Goal: Navigation & Orientation: Find specific page/section

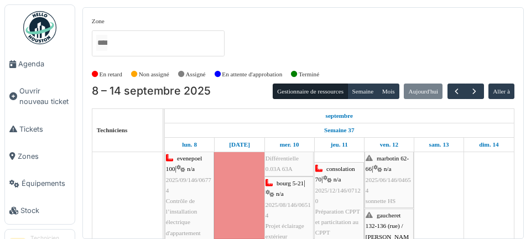
scroll to position [200, 0]
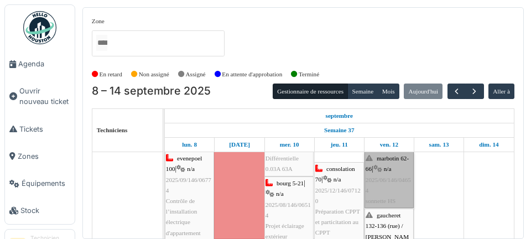
click at [394, 185] on link "marbotin 62-66 | n/a 2025/06/146/04654 sonnette HS" at bounding box center [388, 179] width 49 height 56
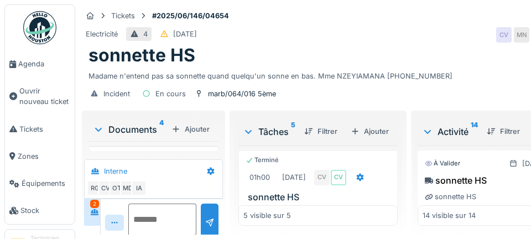
click at [154, 238] on textarea at bounding box center [162, 220] width 68 height 35
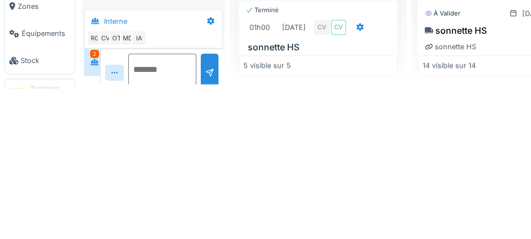
scroll to position [53, 0]
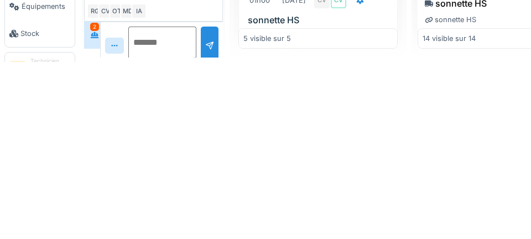
type textarea "*"
click at [150, 212] on textarea "*" at bounding box center [162, 220] width 68 height 35
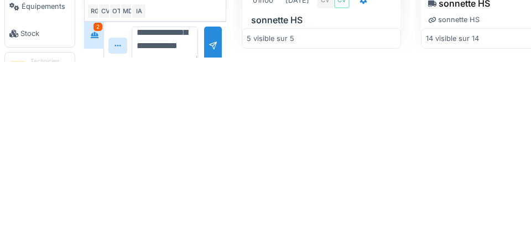
scroll to position [145, 0]
click at [150, 221] on textarea "**********" at bounding box center [165, 220] width 66 height 35
type textarea "**********"
click at [204, 214] on div at bounding box center [213, 222] width 18 height 38
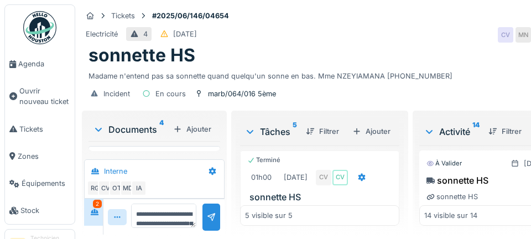
scroll to position [658, 0]
click at [526, 111] on div "Tickets #2025/06/146/04654 Electricité 4 11/06/2025 CV MN CV RG OT IA sonnette …" at bounding box center [302, 119] width 455 height 239
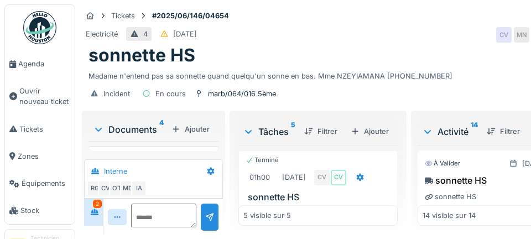
click at [30, 67] on span "Agenda" at bounding box center [44, 64] width 52 height 11
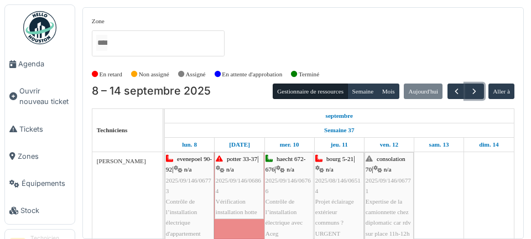
click at [473, 87] on span "button" at bounding box center [473, 91] width 9 height 9
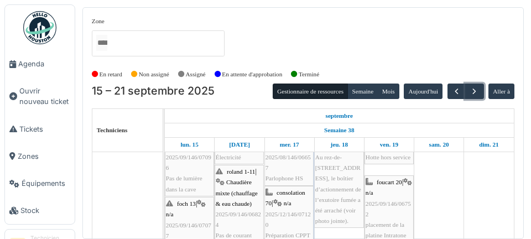
click at [471, 90] on span "button" at bounding box center [473, 91] width 9 height 9
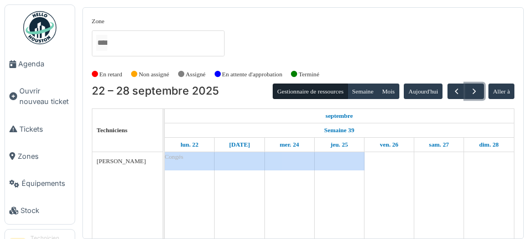
click at [473, 87] on span "button" at bounding box center [473, 91] width 9 height 9
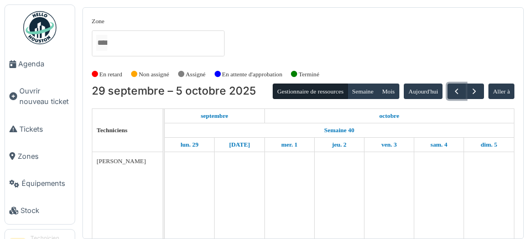
click at [449, 90] on button "button" at bounding box center [456, 91] width 18 height 16
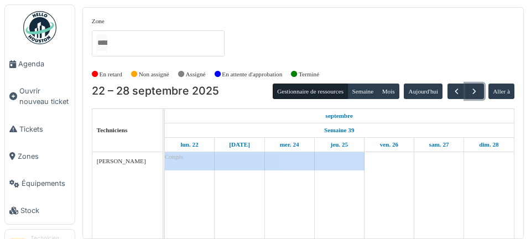
click at [473, 91] on span "button" at bounding box center [473, 91] width 9 height 9
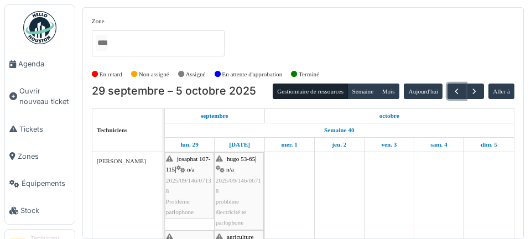
click at [453, 89] on span "button" at bounding box center [456, 91] width 9 height 9
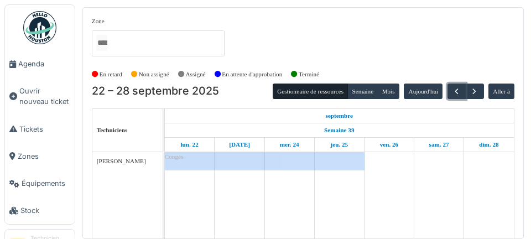
click at [455, 89] on span "button" at bounding box center [456, 91] width 9 height 9
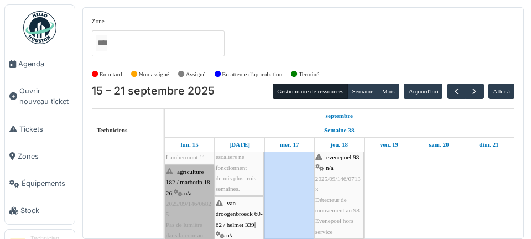
click at [195, 196] on link "agriculture 182 / marbotin 18-26 | n/a 2025/09/146/06825 Pas de lumière dans la…" at bounding box center [189, 209] width 49 height 88
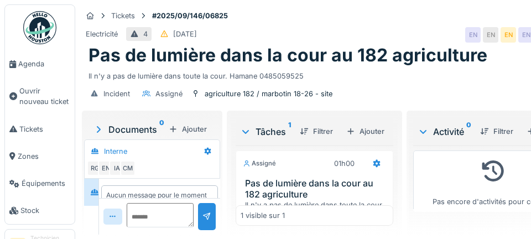
click at [27, 62] on span "Agenda" at bounding box center [44, 64] width 52 height 11
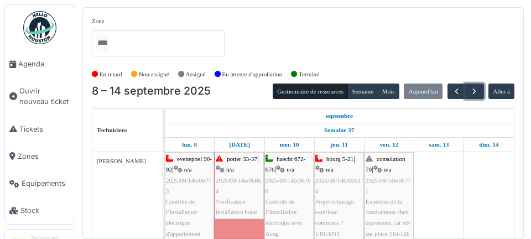
click at [465, 90] on button "button" at bounding box center [474, 91] width 18 height 16
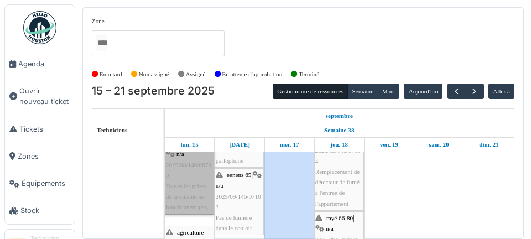
click at [176, 205] on link "marbotin 67 | n/a 2025/08/146/06700 Toutes les prises de la cuisine ne fonction…" at bounding box center [189, 175] width 49 height 77
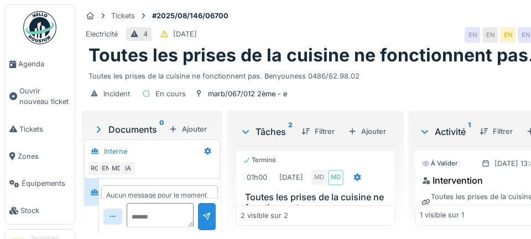
click at [30, 67] on span "Agenda" at bounding box center [44, 64] width 52 height 11
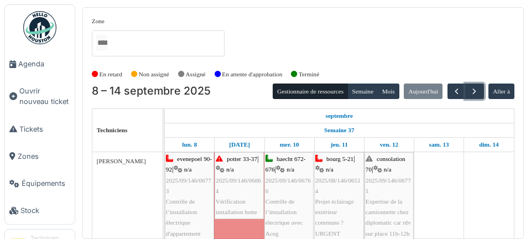
click at [474, 91] on span "button" at bounding box center [473, 91] width 9 height 9
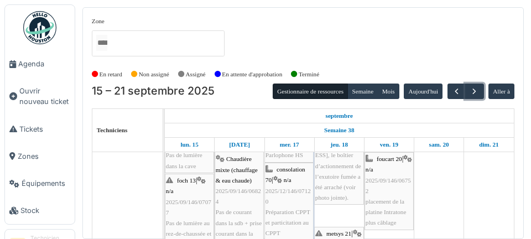
scroll to position [140, 0]
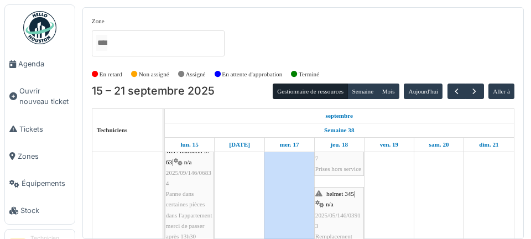
click at [29, 66] on span "Agenda" at bounding box center [44, 64] width 52 height 11
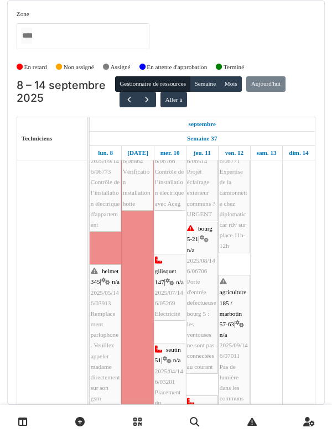
scroll to position [49, 0]
click at [145, 101] on span "button" at bounding box center [146, 99] width 9 height 9
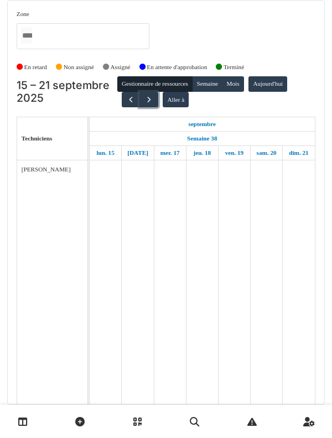
scroll to position [0, 0]
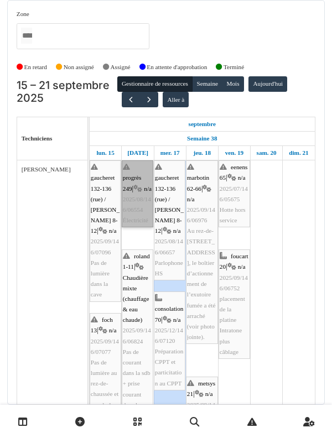
click at [128, 227] on link "progrès 249 | n/a 2025/08/146/06554 Électricité" at bounding box center [138, 193] width 32 height 67
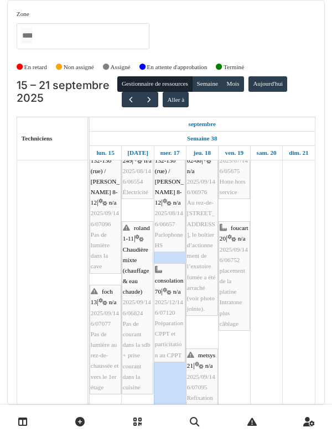
scroll to position [28, 0]
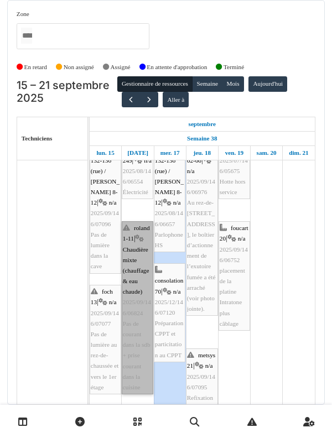
click at [138, 238] on link "roland 1-11 | Chaudière mixte (chauffage & eau chaude) 2025/09/146/06824 Pas de…" at bounding box center [138, 307] width 32 height 173
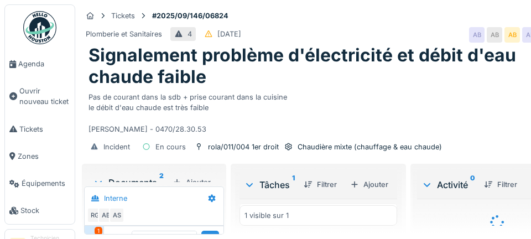
scroll to position [118, 0]
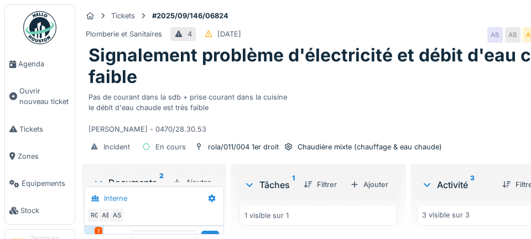
click at [36, 70] on link "Agenda" at bounding box center [40, 63] width 70 height 27
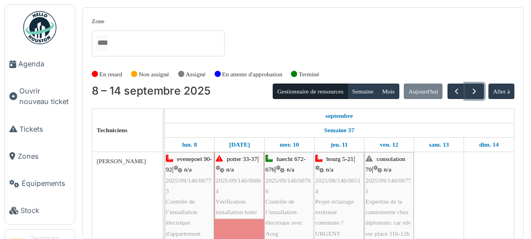
click at [465, 89] on button "button" at bounding box center [474, 91] width 18 height 16
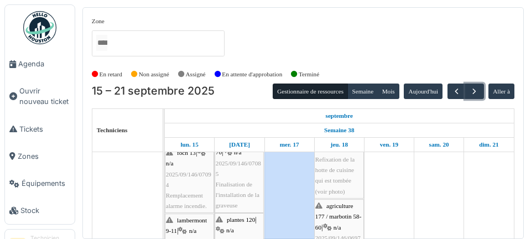
scroll to position [201, 0]
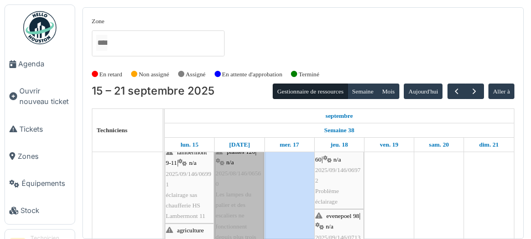
click at [237, 209] on link "plantes 120 | n/a 2025/08/146/06560 Les lampes du palier et des escaliers ne fo…" at bounding box center [238, 199] width 49 height 109
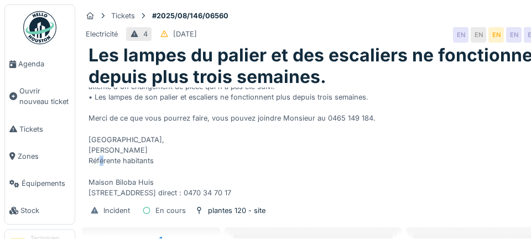
scroll to position [85, 0]
click at [34, 65] on span "Agenda" at bounding box center [44, 64] width 52 height 11
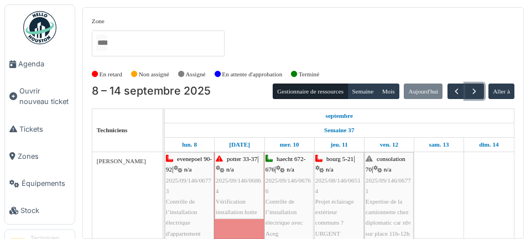
click at [471, 88] on span "button" at bounding box center [473, 91] width 9 height 9
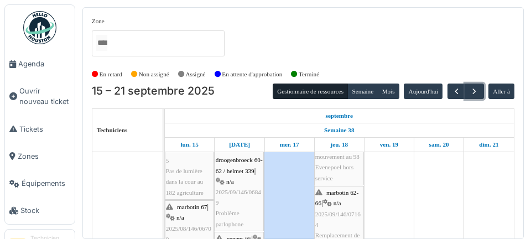
scroll to position [374, 0]
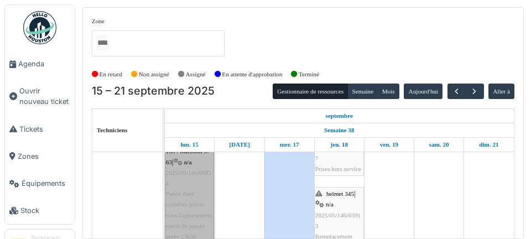
click at [193, 202] on link "agriculture 185 / marbotin 57-63 | n/a 2025/09/146/06834 Panne dans certaines p…" at bounding box center [189, 188] width 49 height 109
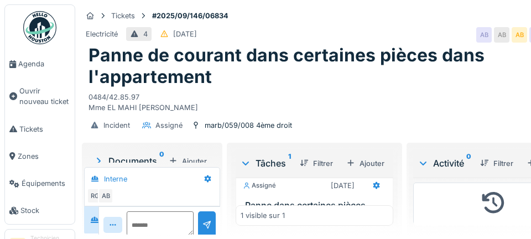
scroll to position [29, 0]
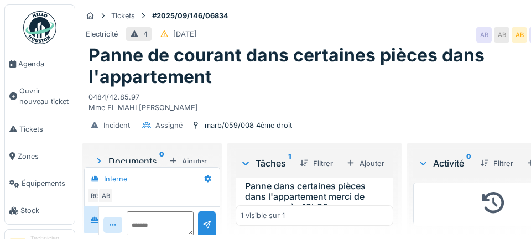
click at [38, 64] on span "Agenda" at bounding box center [44, 64] width 52 height 11
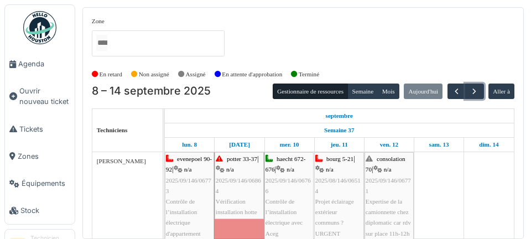
click at [471, 89] on span "button" at bounding box center [473, 91] width 9 height 9
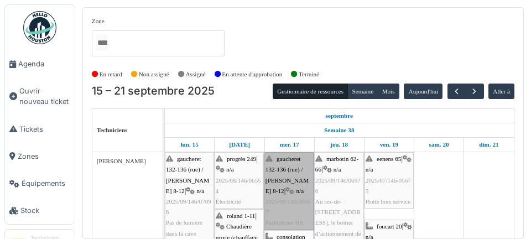
click at [290, 191] on link "gaucheret 132-136 (rue) / [PERSON_NAME] 8-12 | n/a 2025/08/146/06657 Parlophone…" at bounding box center [288, 190] width 49 height 77
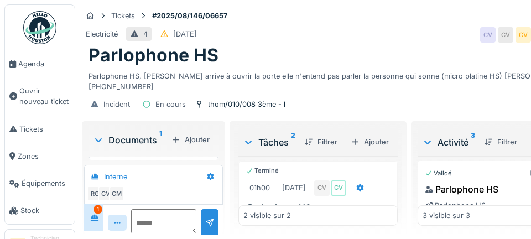
scroll to position [175, 0]
click at [37, 64] on span "Agenda" at bounding box center [44, 64] width 52 height 11
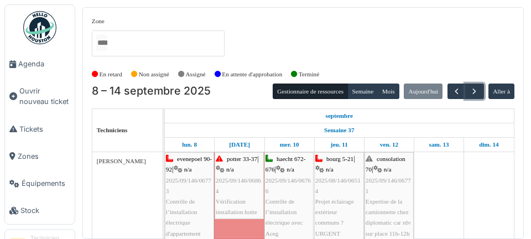
click at [470, 90] on span "button" at bounding box center [473, 91] width 9 height 9
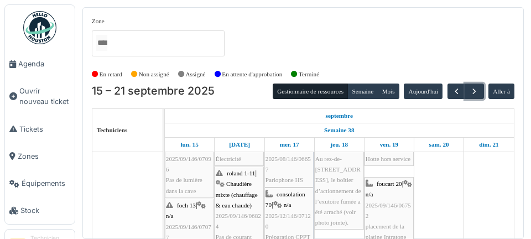
scroll to position [28, 0]
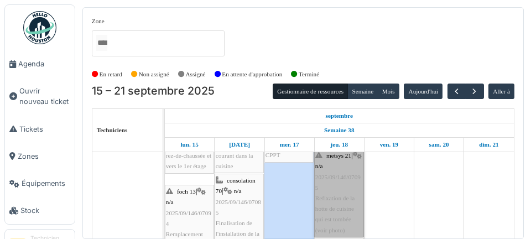
click at [342, 206] on link "metsys 21 | n/a 2025/09/146/07095 Refixation de la hotte de cuisine qui est tom…" at bounding box center [339, 193] width 50 height 88
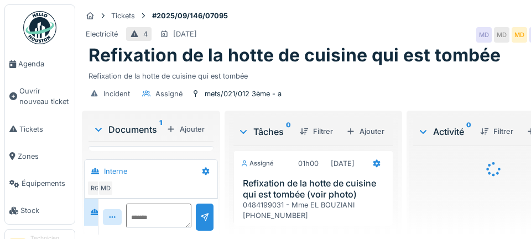
scroll to position [17, 0]
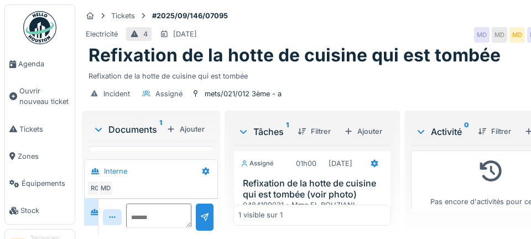
click at [173, 213] on div "Aucun message pour le moment … Soyez le premier !" at bounding box center [158, 203] width 105 height 20
click at [136, 123] on div "Documents 1" at bounding box center [127, 129] width 69 height 13
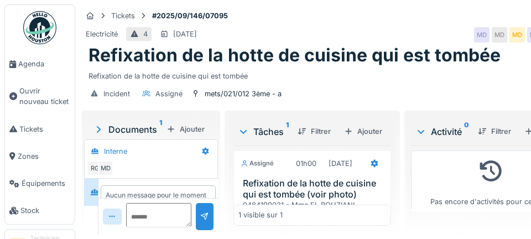
click at [97, 126] on icon at bounding box center [99, 129] width 4 height 7
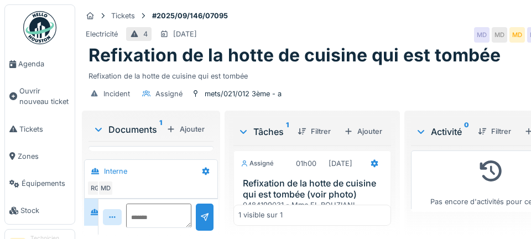
click at [35, 65] on span "Agenda" at bounding box center [44, 64] width 52 height 11
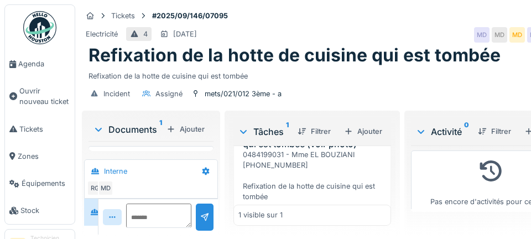
scroll to position [83, 0]
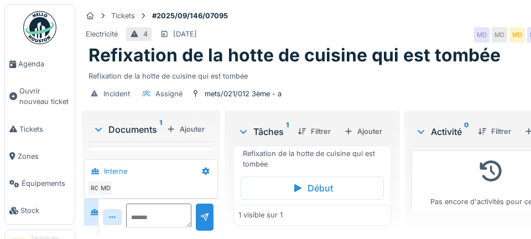
click at [44, 65] on span "Agenda" at bounding box center [44, 64] width 52 height 11
click at [127, 127] on div "Documents 1" at bounding box center [127, 129] width 69 height 13
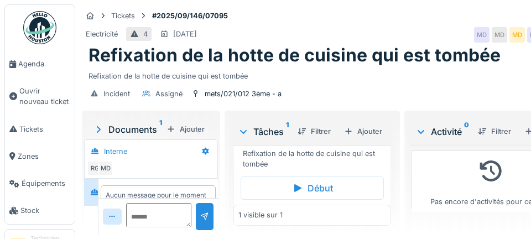
scroll to position [0, 0]
click at [159, 125] on sup "1" at bounding box center [160, 129] width 3 height 13
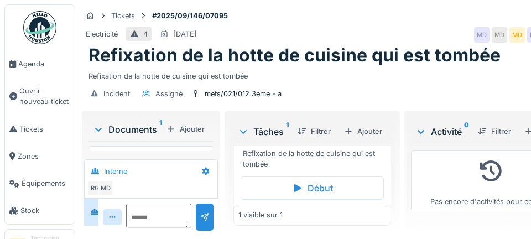
click at [103, 125] on icon at bounding box center [98, 129] width 9 height 11
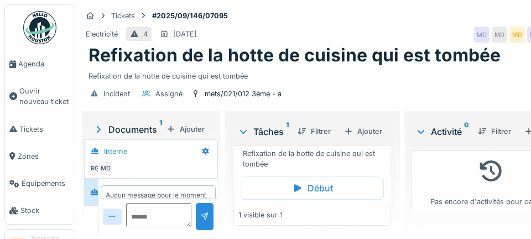
click at [29, 60] on span "Agenda" at bounding box center [44, 64] width 52 height 11
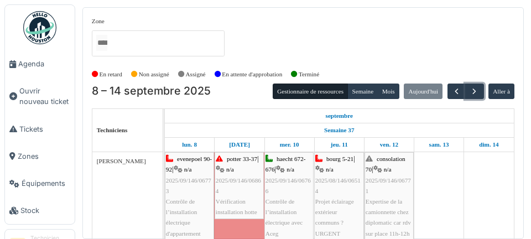
click at [471, 92] on span "button" at bounding box center [473, 91] width 9 height 9
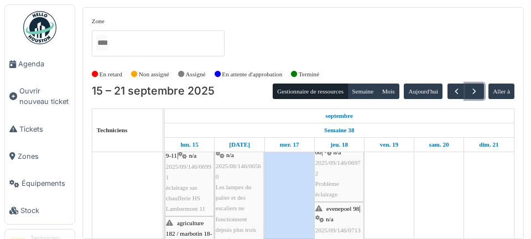
scroll to position [259, 0]
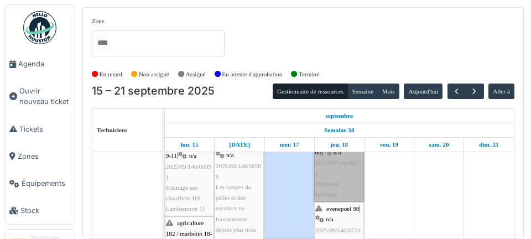
click at [347, 182] on link "agriculture 177 / marbotin 58-60 | n/a 2025/09/146/06972 Problème éclairage" at bounding box center [339, 162] width 50 height 77
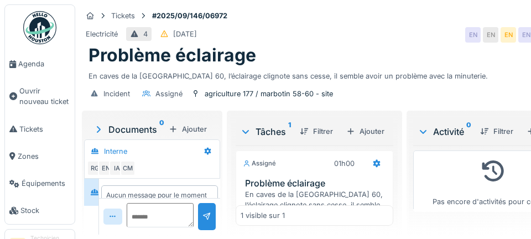
click at [43, 69] on link "Agenda" at bounding box center [40, 63] width 70 height 27
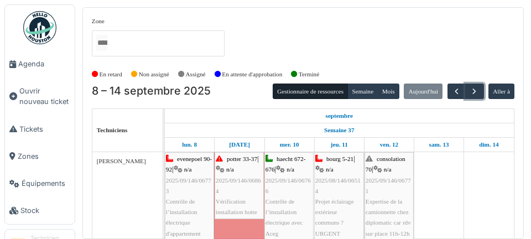
click at [474, 91] on span "button" at bounding box center [473, 91] width 9 height 9
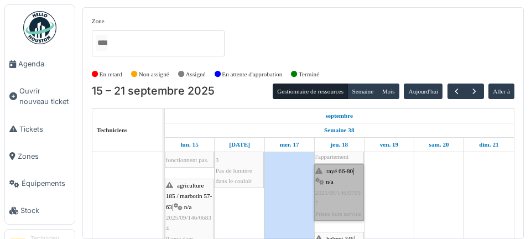
click at [336, 209] on link "rayé 66-80 | n/a 2025/09/146/07097 Prises hors service" at bounding box center [339, 192] width 50 height 56
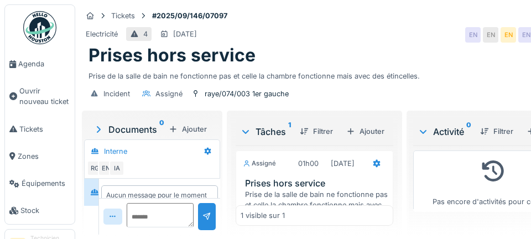
click at [28, 66] on span "Agenda" at bounding box center [44, 64] width 52 height 11
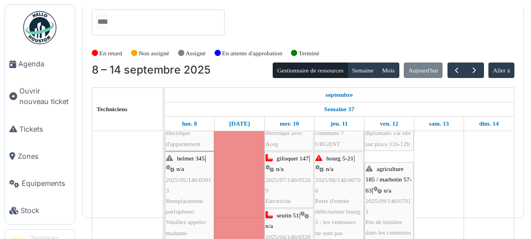
scroll to position [69, 0]
click at [474, 69] on span "button" at bounding box center [473, 70] width 9 height 9
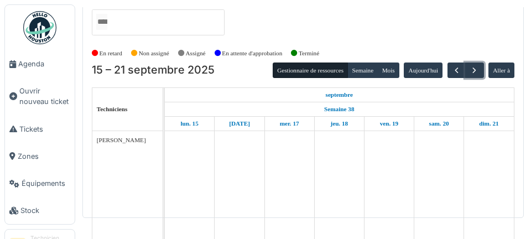
scroll to position [0, 0]
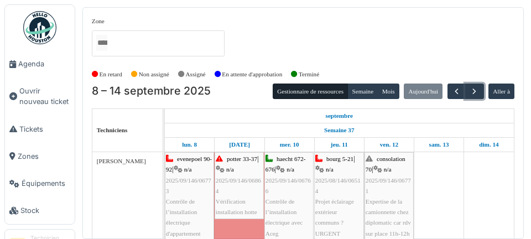
click at [473, 88] on span "button" at bounding box center [473, 91] width 9 height 9
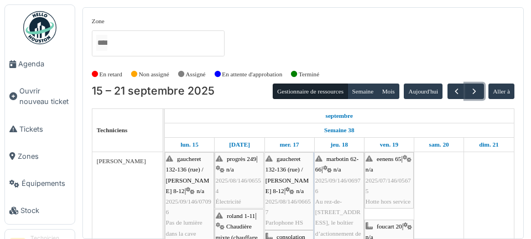
click at [473, 87] on span "button" at bounding box center [473, 91] width 9 height 9
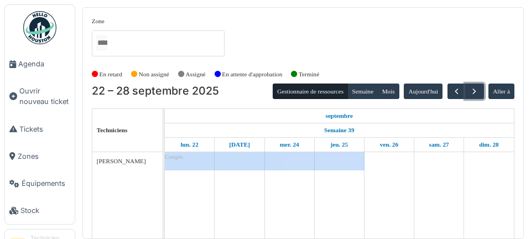
click at [473, 88] on span "button" at bounding box center [473, 91] width 9 height 9
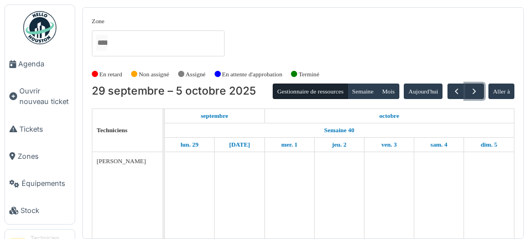
click at [474, 90] on span "button" at bounding box center [473, 91] width 9 height 9
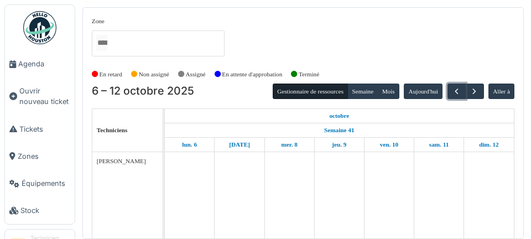
click at [450, 90] on button "button" at bounding box center [456, 91] width 18 height 16
click at [448, 93] on button "button" at bounding box center [456, 91] width 18 height 16
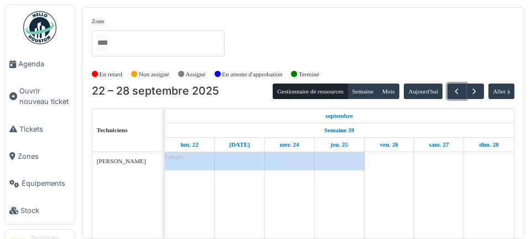
click at [449, 90] on button "button" at bounding box center [456, 91] width 18 height 16
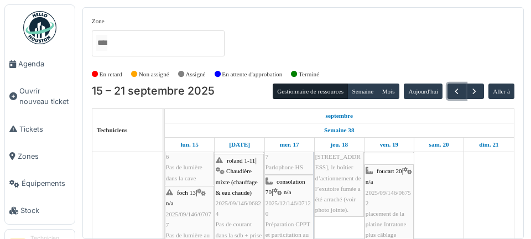
scroll to position [55, 0]
click at [453, 92] on span "button" at bounding box center [456, 91] width 9 height 9
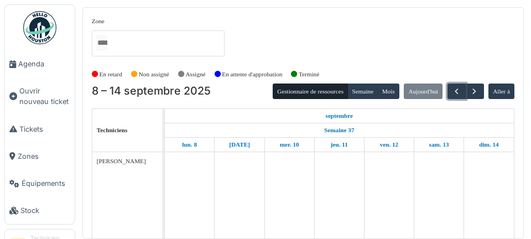
scroll to position [0, 0]
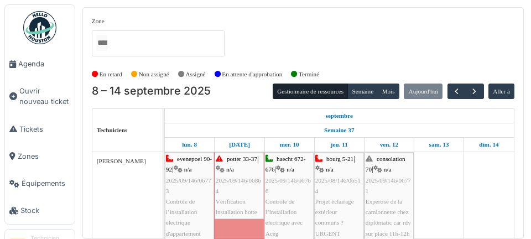
click at [6, 120] on link "Tickets" at bounding box center [40, 129] width 70 height 27
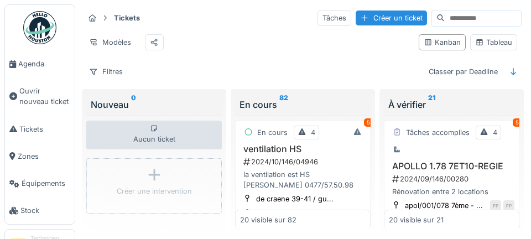
click at [28, 62] on span "Agenda" at bounding box center [44, 64] width 52 height 11
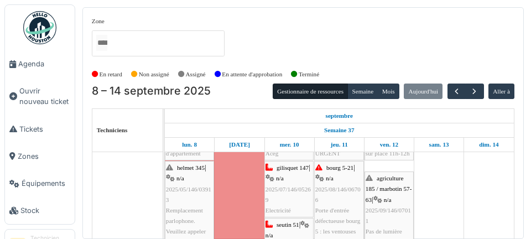
scroll to position [80, 0]
click at [394, 158] on link "consolation 70 | n/a 2025/09/146/06771 Expertise de la camionnette chez diploma…" at bounding box center [388, 116] width 49 height 88
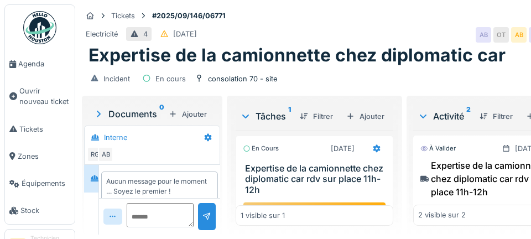
click at [336, 209] on div "Stop" at bounding box center [314, 213] width 143 height 23
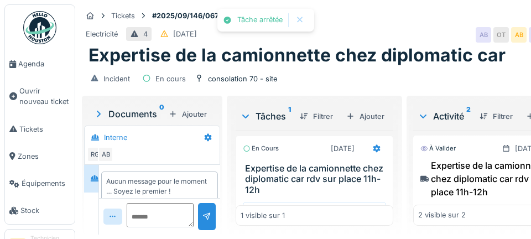
click at [42, 66] on span "Agenda" at bounding box center [44, 64] width 52 height 11
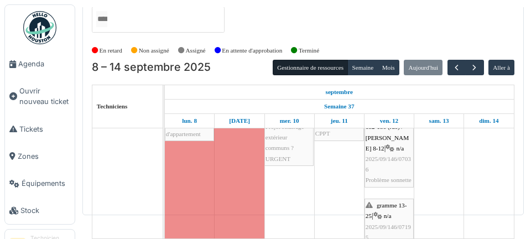
scroll to position [275, 0]
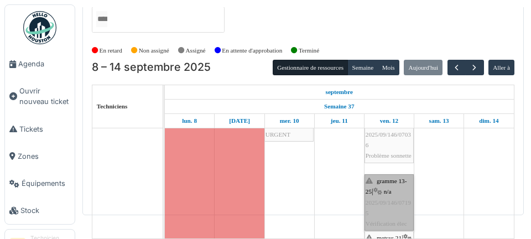
click at [388, 174] on link "gramme 13-25 | n/a 2025/09/146/07195 Vérification élec" at bounding box center [388, 202] width 49 height 56
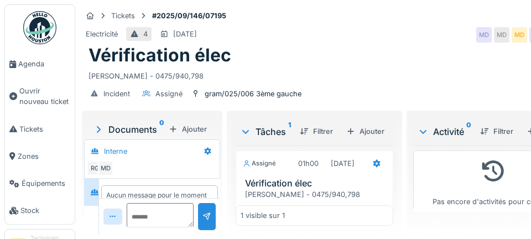
click at [36, 64] on span "Agenda" at bounding box center [44, 64] width 52 height 11
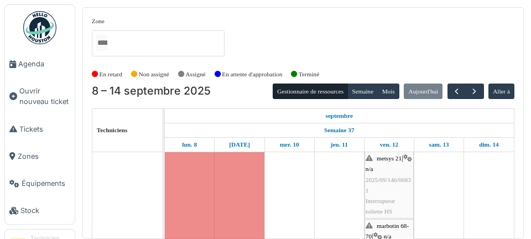
scroll to position [387, 0]
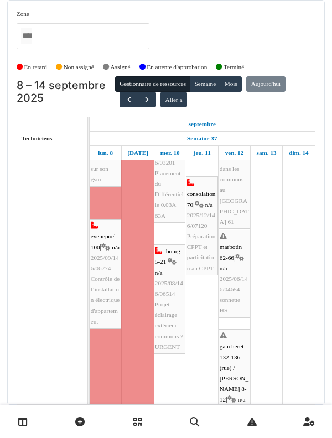
click at [286, 238] on td at bounding box center [298, 339] width 32 height 892
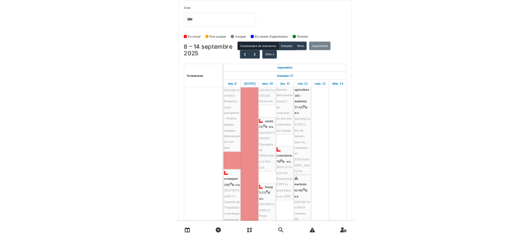
scroll to position [176, 0]
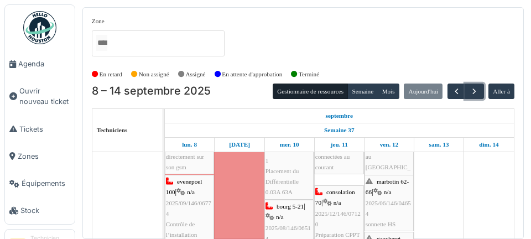
click at [479, 90] on button "button" at bounding box center [474, 91] width 18 height 16
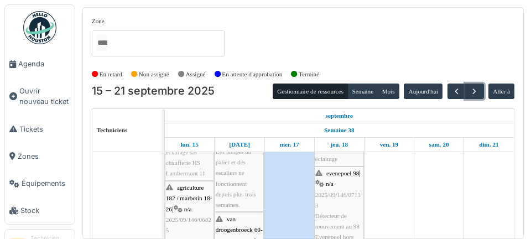
scroll to position [301, 0]
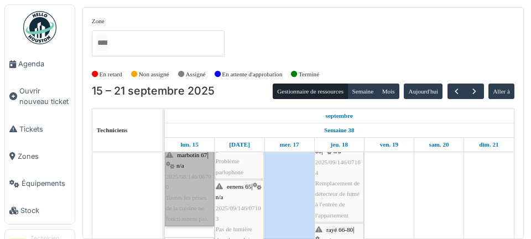
click at [198, 225] on link "marbotin 67 | n/a 2025/08/146/06700 Toutes les prises de la cuisine ne fonction…" at bounding box center [189, 186] width 49 height 77
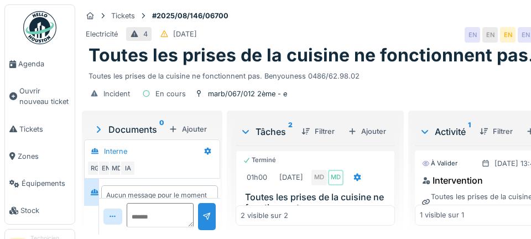
click at [28, 60] on span "Agenda" at bounding box center [44, 64] width 52 height 11
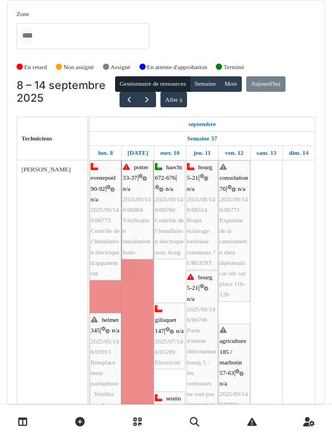
click at [150, 107] on div at bounding box center [137, 100] width 36 height 16
click at [146, 104] on button "button" at bounding box center [147, 100] width 18 height 16
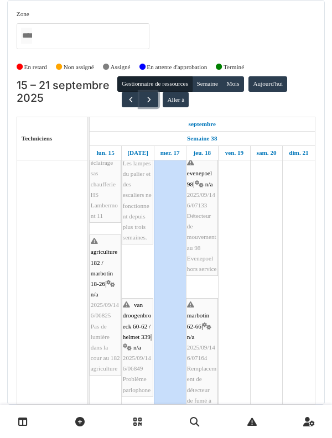
scroll to position [506, 0]
